Goal: Information Seeking & Learning: Learn about a topic

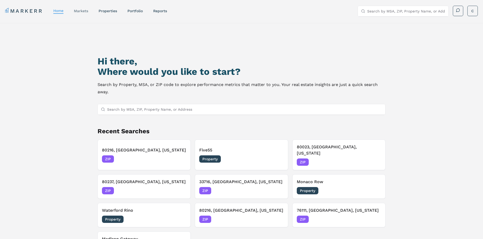
click at [86, 11] on link "markets" at bounding box center [81, 11] width 14 height 4
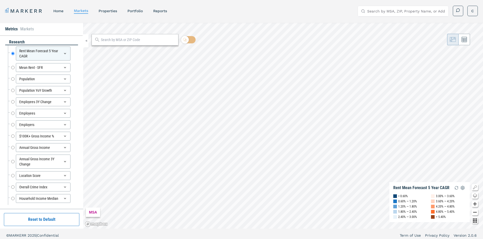
click at [114, 43] on div at bounding box center [134, 39] width 87 height 11
click at [115, 39] on input "text" at bounding box center [138, 39] width 75 height 5
click at [115, 50] on div "78751, [GEOGRAPHIC_DATA], [US_STATE]" at bounding box center [125, 51] width 61 height 5
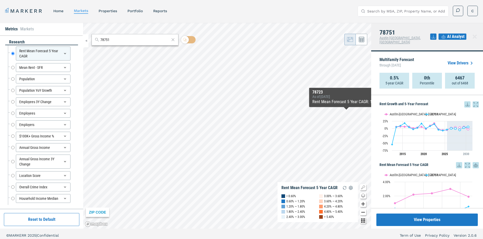
click at [473, 101] on icon at bounding box center [475, 104] width 6 height 6
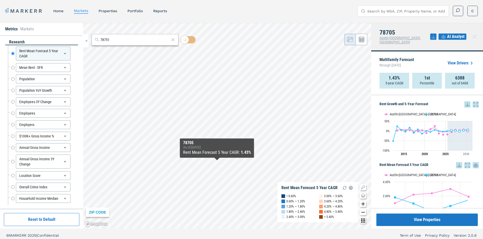
click at [472, 102] on icon at bounding box center [475, 104] width 6 height 6
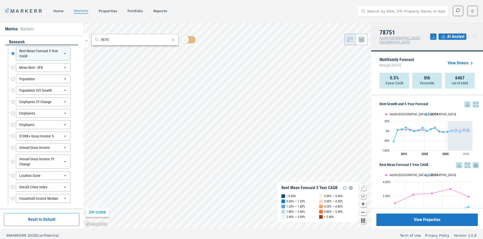
drag, startPoint x: 116, startPoint y: 43, endPoint x: 94, endPoint y: 42, distance: 21.9
click at [94, 42] on div "78751" at bounding box center [134, 39] width 87 height 11
drag, startPoint x: 125, startPoint y: 40, endPoint x: 84, endPoint y: 41, distance: 41.1
click at [84, 41] on div "Metrics Markets research Rent Mean Forecast 5 Year CAGR Rent Mean Forecast 5 Ye…" at bounding box center [241, 126] width 483 height 206
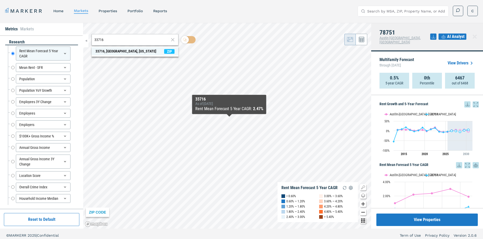
type input "33716"
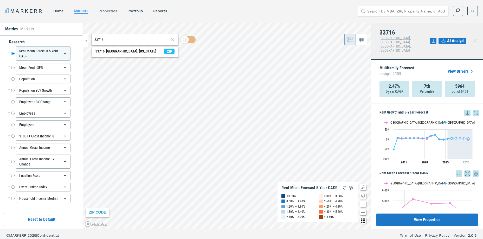
click at [105, 10] on link "properties" at bounding box center [107, 11] width 18 height 4
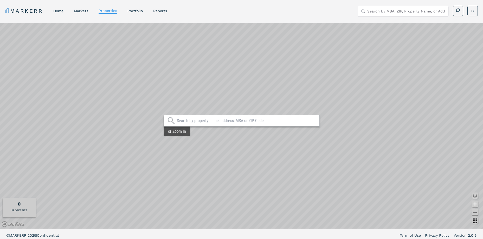
click at [213, 122] on input "text" at bounding box center [247, 120] width 140 height 5
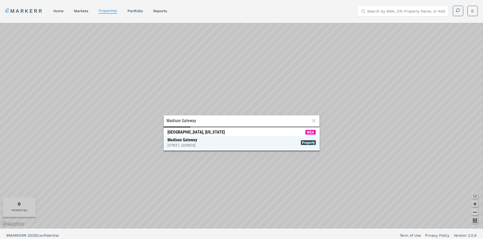
type input "Madison Gateway"
click at [192, 141] on div "Madison Gateway 500 Trinity Ln N, St. Petersburg" at bounding box center [182, 142] width 30 height 10
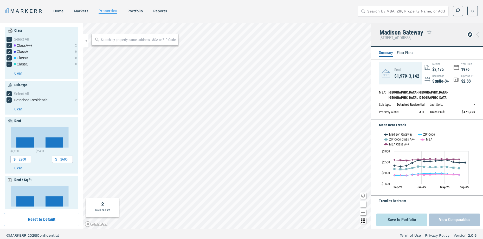
click at [442, 221] on button "View Comparables" at bounding box center [454, 220] width 51 height 12
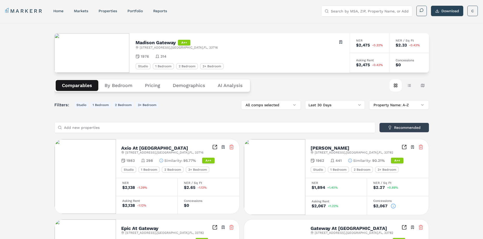
click at [189, 85] on button "Demographics" at bounding box center [188, 85] width 45 height 11
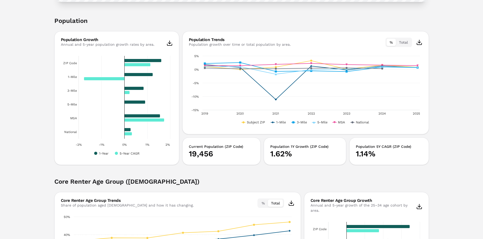
scroll to position [234, 0]
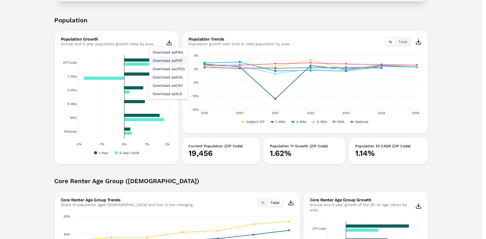
click at [171, 61] on div "Download as PDF" at bounding box center [169, 60] width 36 height 8
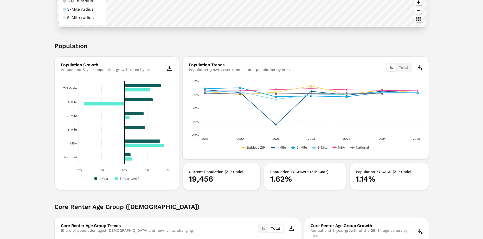
scroll to position [208, 0]
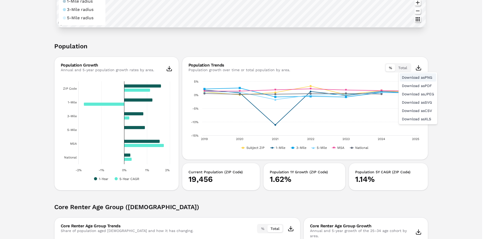
click at [410, 78] on div "Download as PNG" at bounding box center [418, 77] width 36 height 8
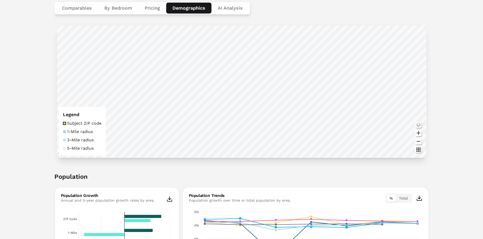
scroll to position [0, 0]
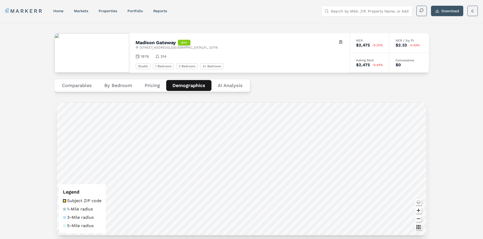
click at [450, 13] on button "Download" at bounding box center [447, 11] width 32 height 10
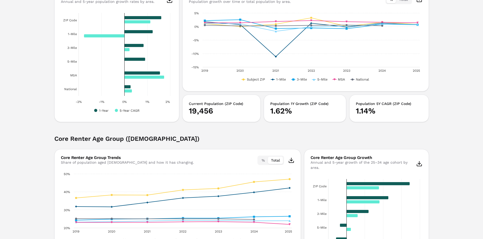
scroll to position [208, 0]
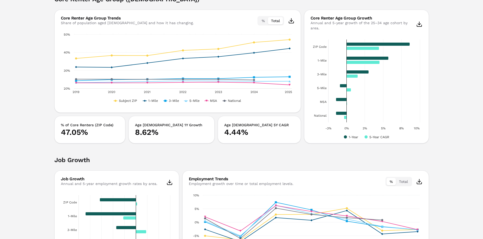
scroll to position [390, 0]
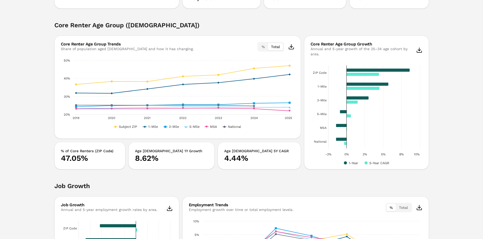
click at [444, 100] on div "Madison Gateway A++ 500 Trinity Ln N , Saint Petersburg , FL , 33716 Toggle por…" at bounding box center [241, 226] width 483 height 1186
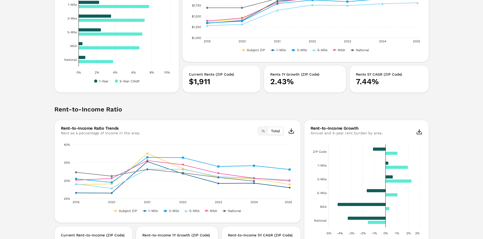
scroll to position [983, 0]
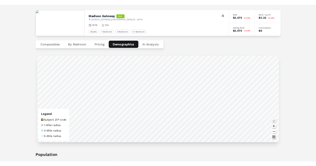
scroll to position [0, 0]
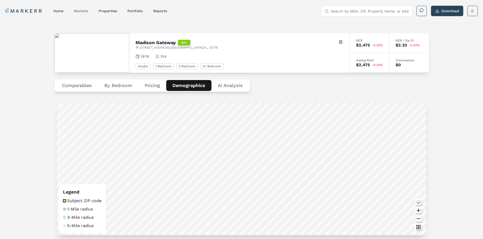
click at [78, 13] on link "markets" at bounding box center [81, 11] width 14 height 4
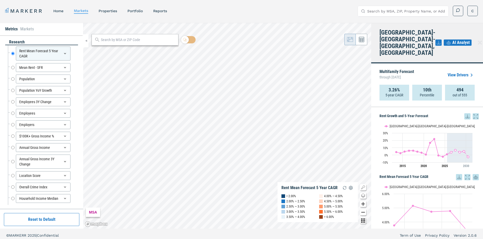
click at [135, 43] on div at bounding box center [134, 39] width 87 height 11
click at [135, 38] on input "text" at bounding box center [138, 39] width 75 height 5
type input "94530"
click at [127, 55] on span "94530, El Cerrito, California ZIP" at bounding box center [134, 51] width 87 height 8
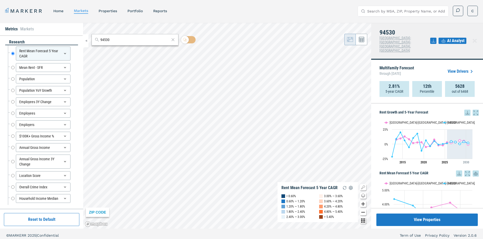
click at [474, 110] on icon at bounding box center [475, 113] width 6 height 6
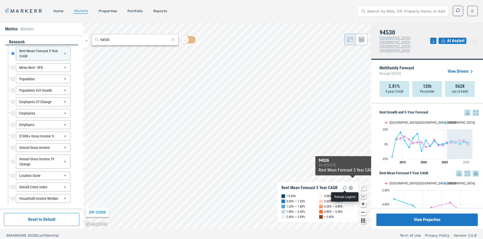
click at [344, 188] on img "button" at bounding box center [344, 188] width 6 height 6
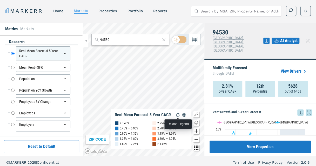
click at [164, 39] on icon at bounding box center [163, 40] width 5 height 6
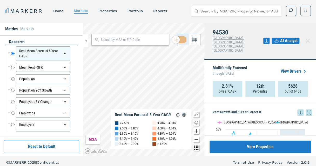
click at [80, 56] on div "Metrics Markets research Rent Mean Forecast 5 Year CAGR Rent Mean Forecast 5 Ye…" at bounding box center [158, 89] width 316 height 133
click at [118, 131] on div "MSA Rent Mean Forecast 5 Year CAGR < 2.50% 2.50% — 2.80% 2.80% — 3.10% 3.10% — …" at bounding box center [143, 89] width 121 height 133
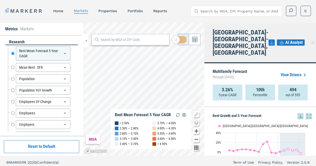
scroll to position [3, 0]
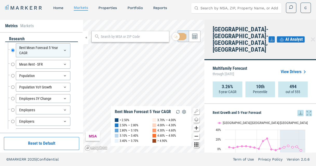
click at [306, 110] on icon at bounding box center [309, 113] width 6 height 6
click at [307, 110] on icon at bounding box center [309, 113] width 6 height 6
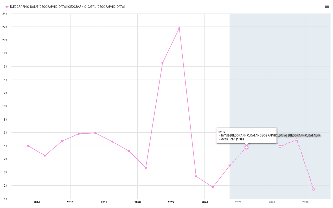
click at [244, 148] on icon "Tampa-St. Petersburg-Clearwater, FL, line 2 of 2 with 5 data points." at bounding box center [246, 147] width 5 height 5
click at [247, 147] on icon "Sunday, 28 Jun, 19:00, 3.76. Tampa-St. Petersburg-Clearwater, FL." at bounding box center [246, 147] width 3 height 3
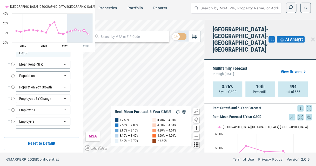
scroll to position [0, 0]
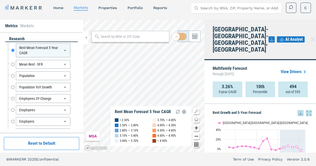
click at [291, 69] on link "View Drivers" at bounding box center [294, 72] width 27 height 6
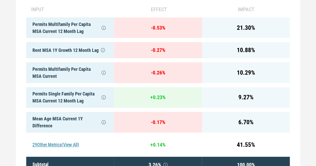
scroll to position [262, 0]
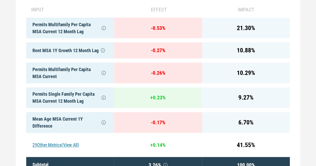
click at [67, 142] on div "29 Other Metrics (View All)" at bounding box center [70, 145] width 88 height 16
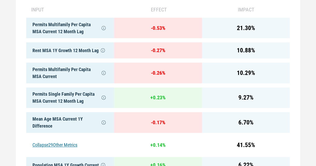
click at [69, 137] on div "Collapse 29 Other Metrics" at bounding box center [70, 145] width 88 height 16
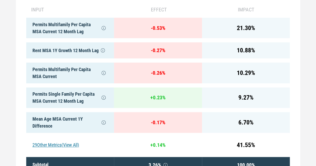
click at [69, 137] on div "29 Other Metrics (View All)" at bounding box center [70, 145] width 88 height 16
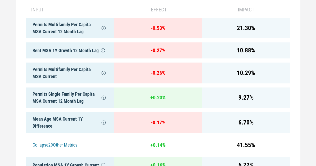
click at [69, 137] on div "Collapse 29 Other Metrics" at bounding box center [70, 145] width 88 height 16
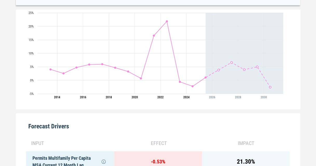
scroll to position [0, 0]
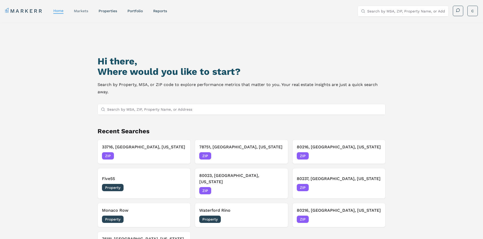
click at [84, 12] on link "markets" at bounding box center [81, 11] width 14 height 4
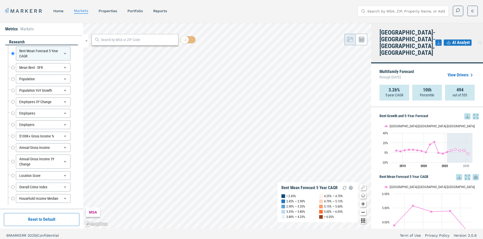
click at [472, 113] on icon at bounding box center [475, 116] width 6 height 6
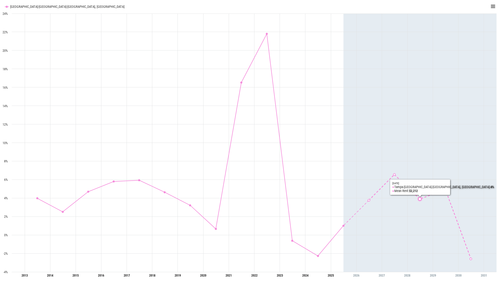
click at [409, 146] on icon "Interactive chart" at bounding box center [420, 143] width 153 height 258
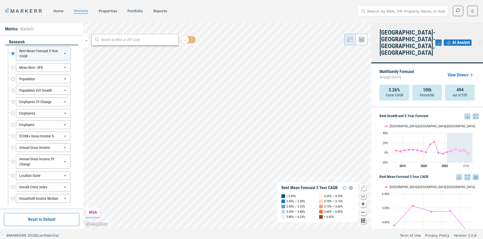
click at [472, 113] on icon at bounding box center [475, 116] width 6 height 6
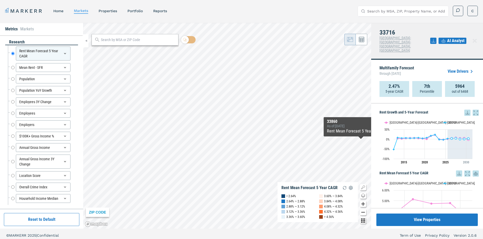
click at [472, 110] on icon at bounding box center [475, 113] width 6 height 6
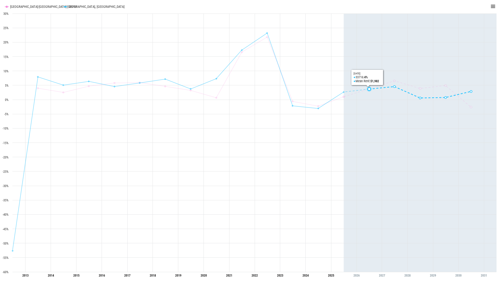
click at [370, 121] on icon "Interactive chart" at bounding box center [420, 143] width 153 height 258
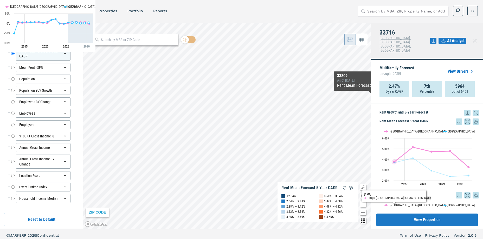
scroll to position [26, 0]
